Goal: Communication & Community: Answer question/provide support

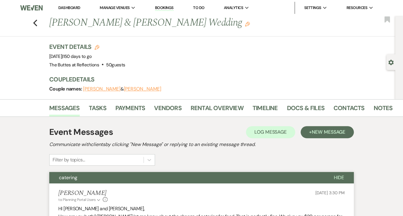
click at [71, 6] on link "Dashboard" at bounding box center [69, 7] width 22 height 5
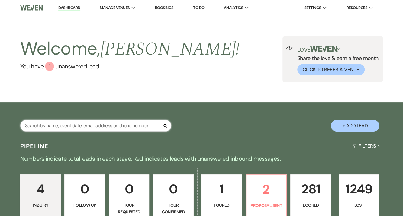
click at [64, 124] on input "text" at bounding box center [95, 126] width 151 height 12
type input "white"
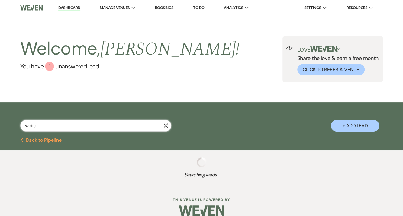
select select "8"
select select "5"
select select "8"
select select "6"
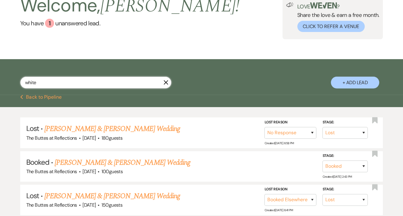
scroll to position [48, 0]
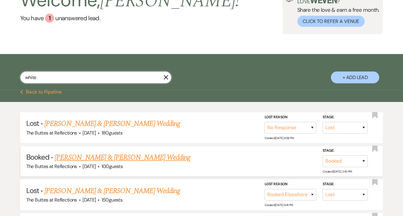
type input "white"
click at [102, 157] on link "[PERSON_NAME] & [PERSON_NAME] Wedding" at bounding box center [122, 157] width 135 height 11
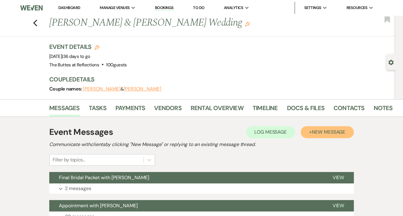
click at [318, 129] on span "New Message" at bounding box center [329, 132] width 34 height 6
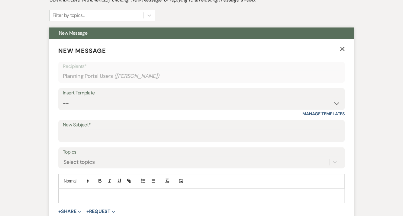
scroll to position [145, 0]
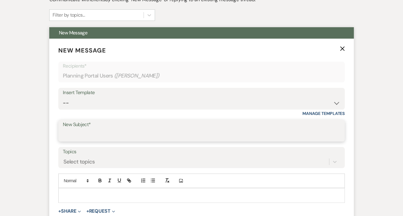
click at [75, 135] on input "New Subject*" at bounding box center [201, 135] width 277 height 12
type input "r"
type input "El Conquistador Confirmation"
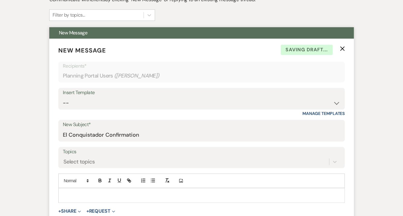
click at [76, 192] on p at bounding box center [201, 195] width 277 height 7
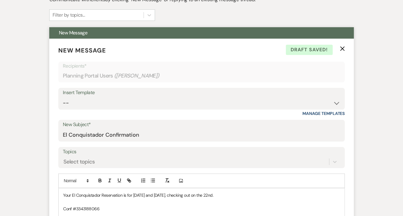
click at [62, 193] on div "Your El Conquistador Reservation is for [DATE] and [DATE], checking out on the …" at bounding box center [202, 203] width 286 height 28
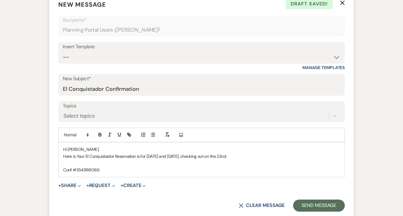
scroll to position [193, 0]
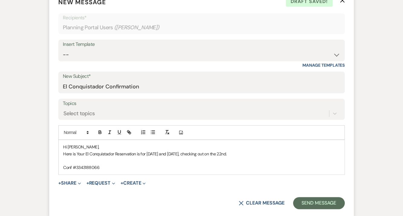
click at [102, 164] on p "Conf #3343188066" at bounding box center [201, 167] width 277 height 7
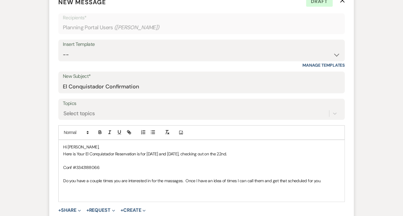
click at [182, 182] on p "Do you have a couple times you are interested in for the massages. Once I have …" at bounding box center [201, 181] width 277 height 7
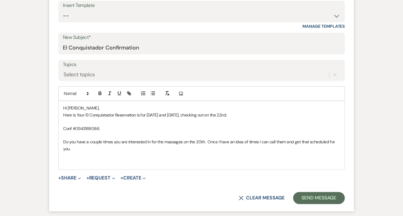
scroll to position [242, 0]
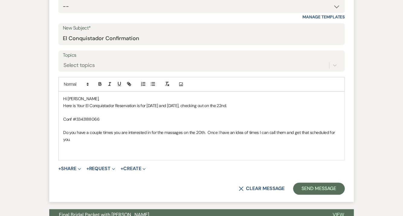
click at [68, 151] on p at bounding box center [201, 153] width 277 height 7
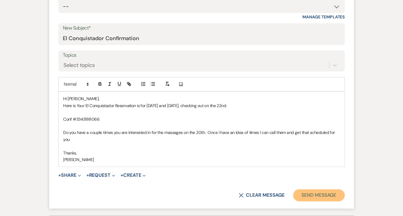
click at [302, 193] on button "Send Message" at bounding box center [319, 196] width 52 height 12
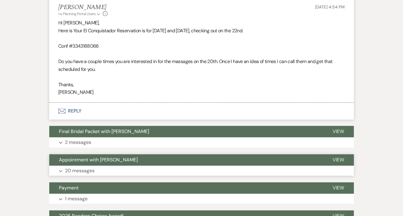
scroll to position [187, 0]
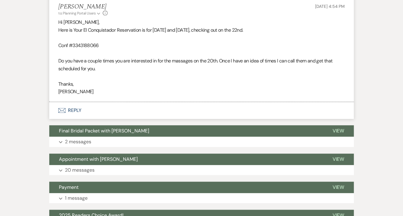
click at [74, 109] on button "Envelope Reply" at bounding box center [201, 110] width 305 height 17
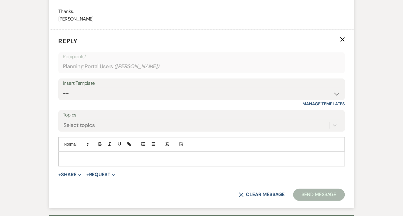
scroll to position [270, 0]
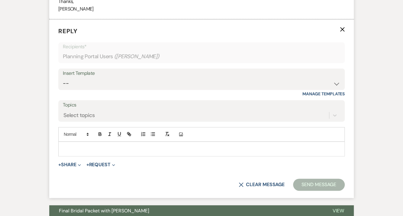
click at [78, 151] on p at bounding box center [201, 149] width 277 height 7
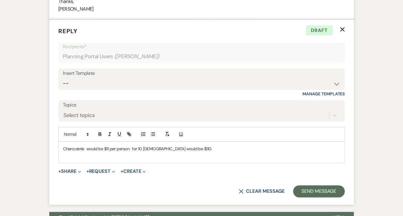
click at [188, 147] on p "Charcuterie would be $11 per person. for 10 [DEMOGRAPHIC_DATA] would be $110." at bounding box center [201, 149] width 277 height 7
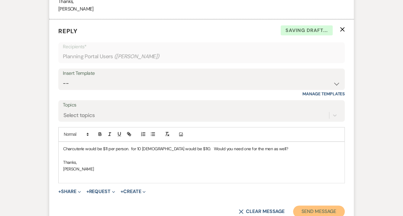
click at [312, 209] on button "Send Message" at bounding box center [319, 212] width 52 height 12
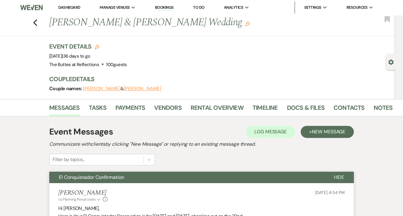
scroll to position [0, 0]
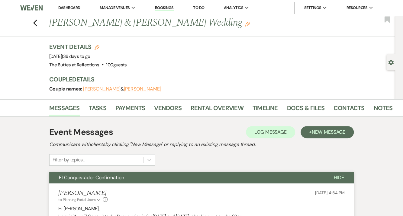
click at [70, 8] on link "Dashboard" at bounding box center [69, 7] width 22 height 5
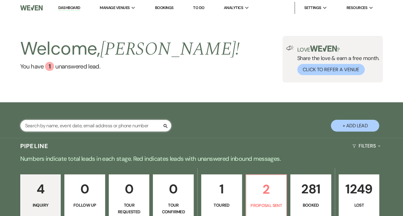
click at [73, 126] on input "text" at bounding box center [95, 126] width 151 height 12
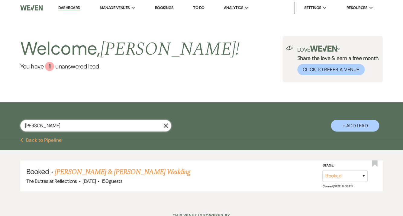
type input "[PERSON_NAME]"
click at [79, 171] on link "[PERSON_NAME] & [PERSON_NAME] Wedding" at bounding box center [122, 172] width 135 height 11
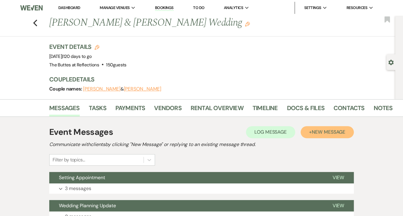
click at [315, 132] on span "New Message" at bounding box center [329, 132] width 34 height 6
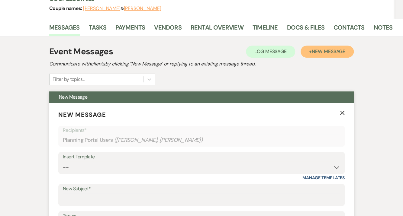
scroll to position [97, 0]
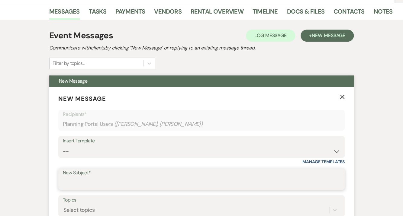
click at [77, 185] on input "New Subject*" at bounding box center [201, 184] width 277 height 12
type input "Westward Look"
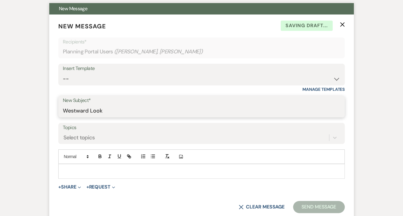
scroll to position [218, 0]
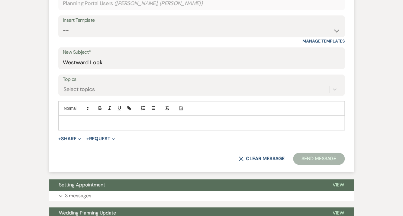
click at [72, 124] on p at bounding box center [201, 123] width 277 height 7
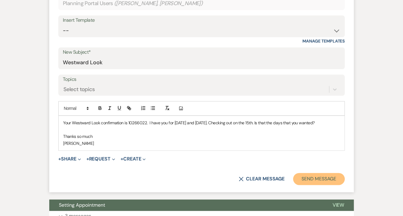
click at [318, 179] on button "Send Message" at bounding box center [319, 179] width 52 height 12
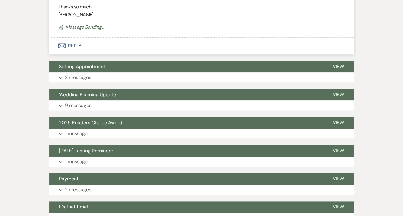
scroll to position [0, 0]
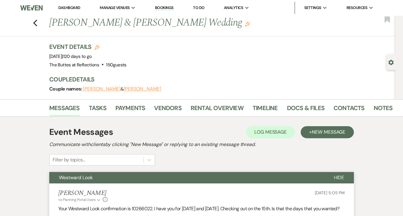
click at [65, 7] on link "Dashboard" at bounding box center [69, 7] width 22 height 5
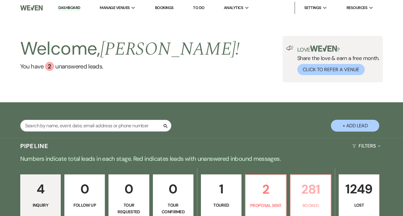
click at [305, 185] on p "281" at bounding box center [310, 190] width 33 height 20
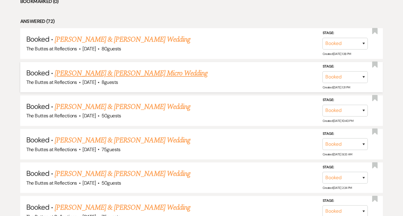
scroll to position [169, 0]
